Goal: Task Accomplishment & Management: Use online tool/utility

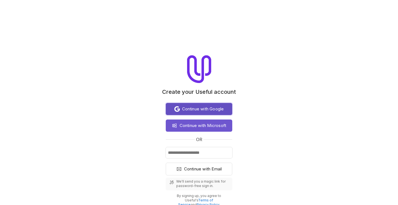
click at [187, 112] on span "Continue with Google" at bounding box center [203, 109] width 42 height 7
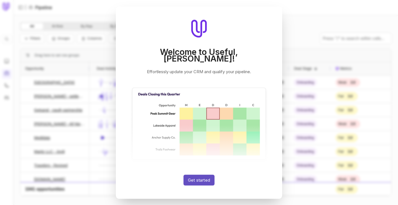
click at [204, 177] on button "Get started" at bounding box center [198, 180] width 31 height 11
